Goal: Understand process/instructions

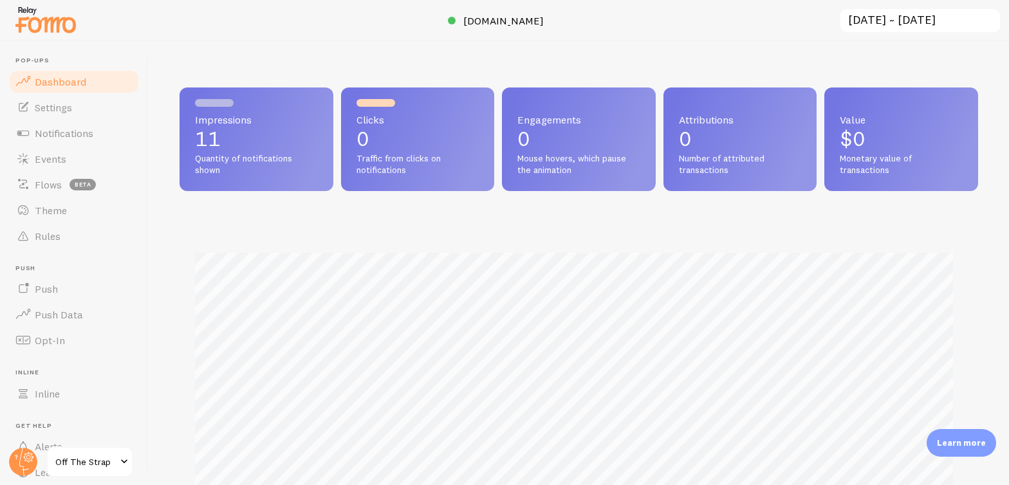
scroll to position [338, 789]
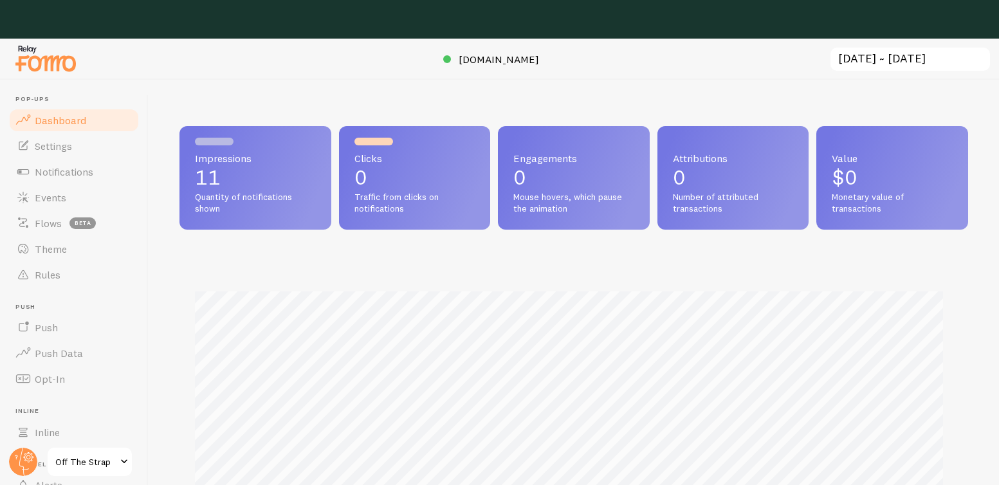
scroll to position [338, 779]
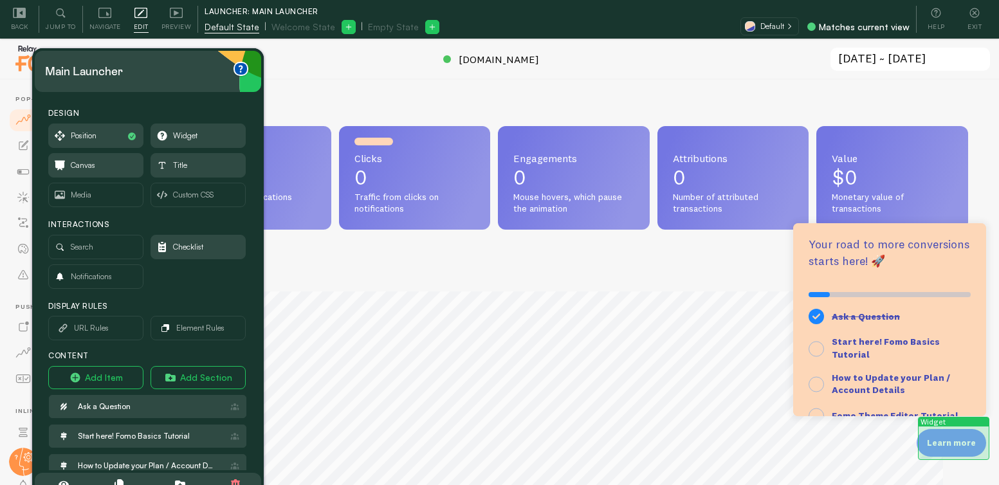
click at [962, 439] on p "Learn more" at bounding box center [951, 443] width 49 height 12
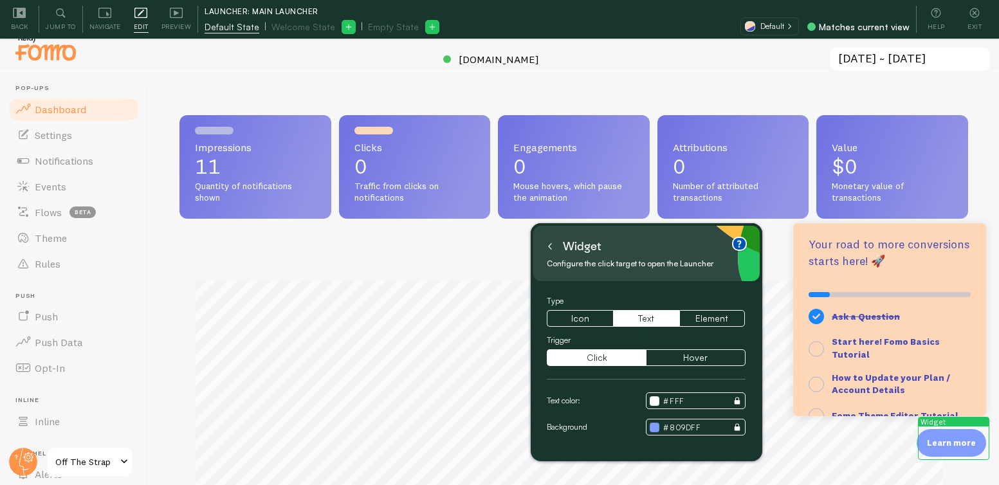
scroll to position [23, 0]
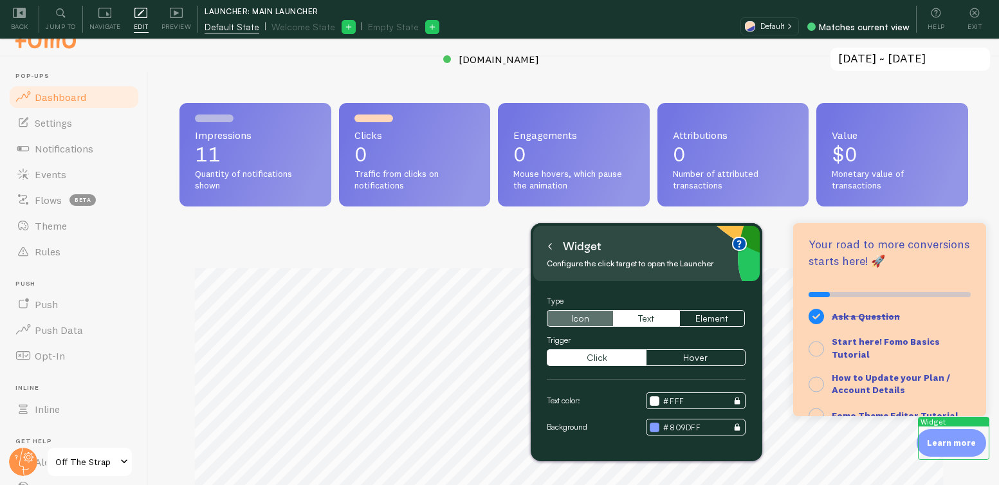
click at [581, 313] on button "Icon" at bounding box center [580, 318] width 66 height 17
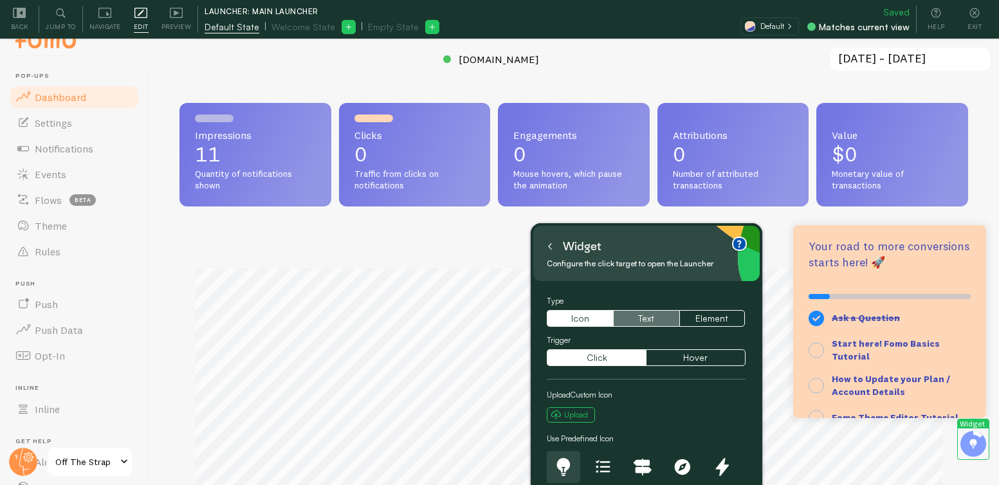
click at [652, 318] on button "Text" at bounding box center [646, 318] width 66 height 17
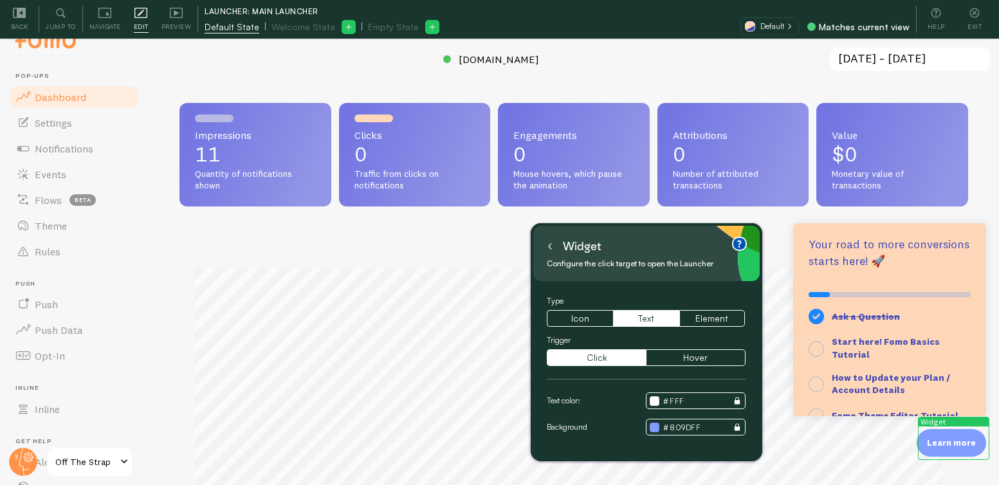
click at [554, 247] on button at bounding box center [550, 246] width 13 height 21
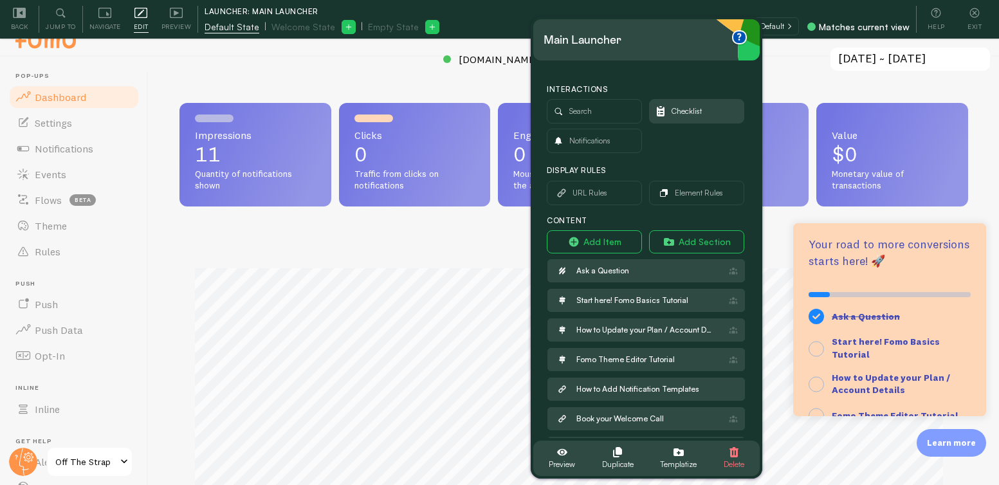
scroll to position [119, 0]
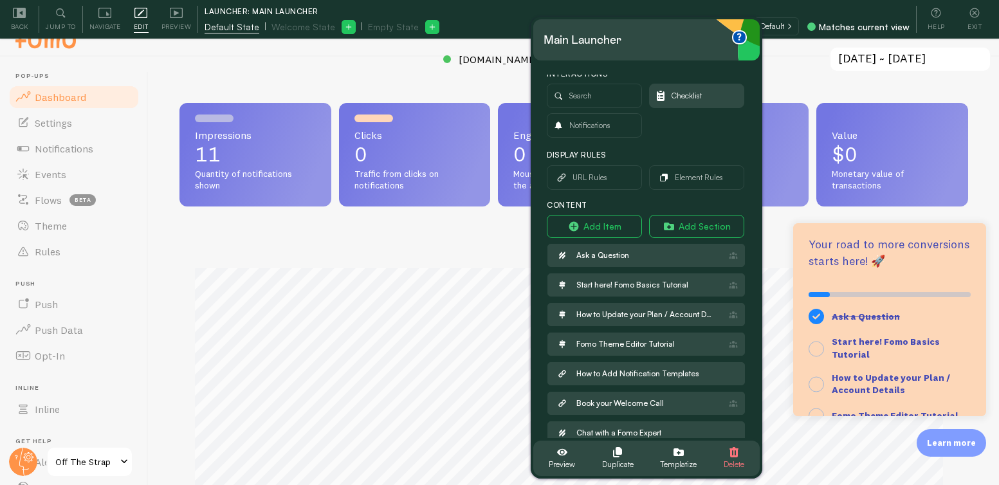
click at [89, 100] on link "Dashboard" at bounding box center [74, 97] width 133 height 26
click at [73, 96] on span "Dashboard" at bounding box center [60, 97] width 51 height 13
